Goal: Task Accomplishment & Management: Use online tool/utility

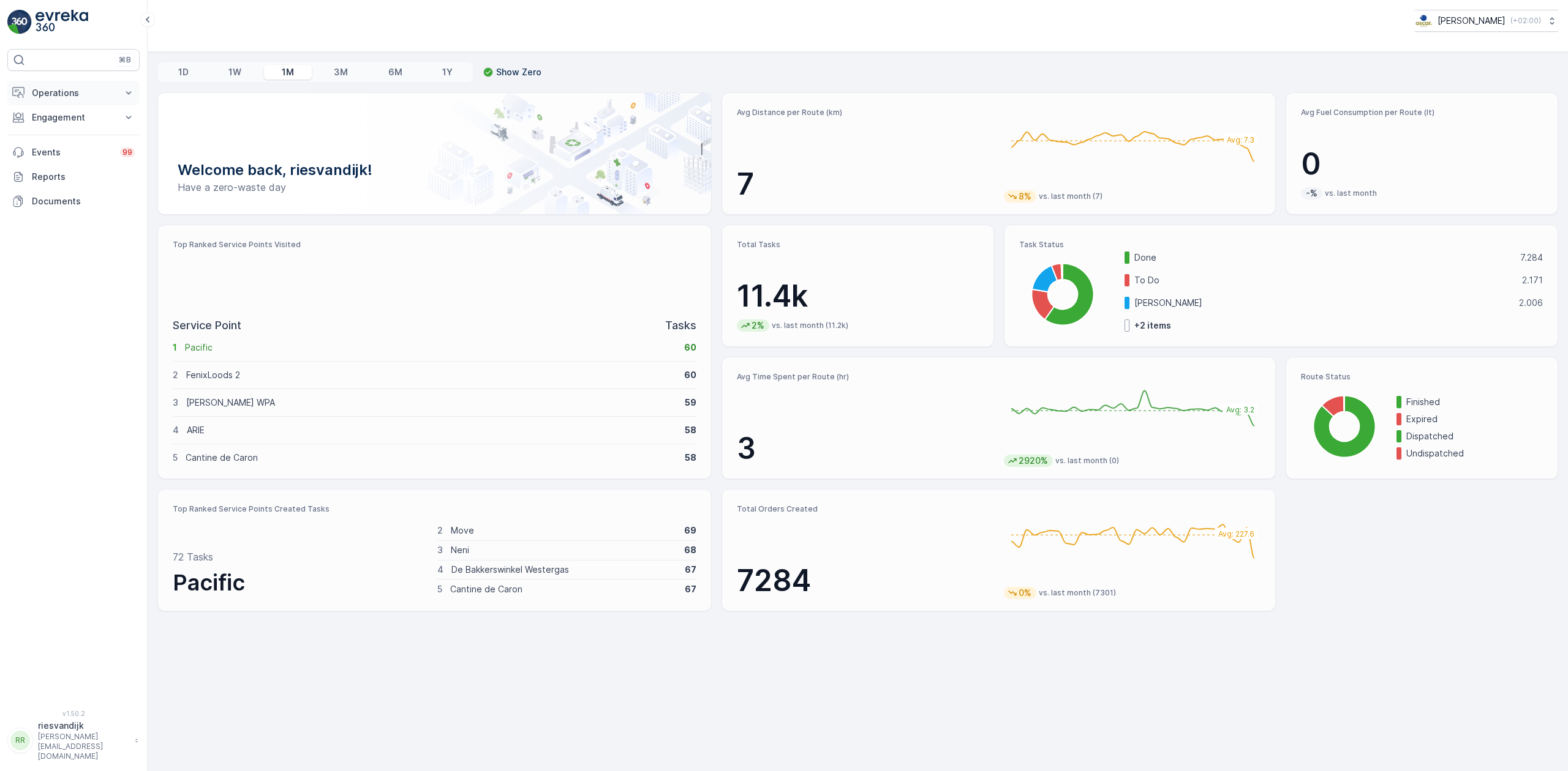
click at [67, 94] on p "Operations" at bounding box center [73, 93] width 83 height 12
click at [79, 147] on p "Routes & Tasks" at bounding box center [63, 148] width 63 height 12
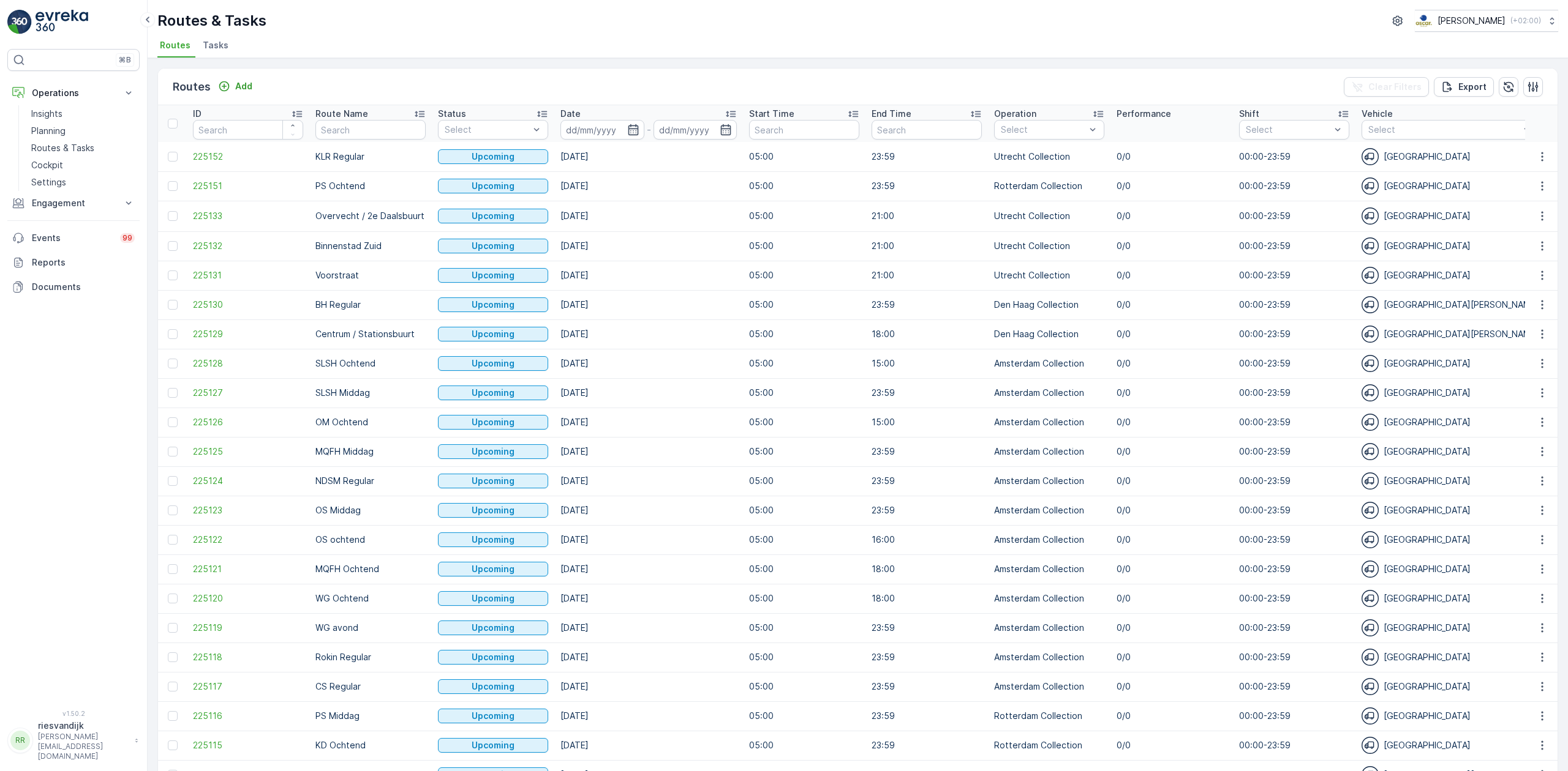
drag, startPoint x: 209, startPoint y: 44, endPoint x: 228, endPoint y: 53, distance: 21.0
click at [209, 44] on span "Tasks" at bounding box center [215, 45] width 26 height 12
